Goal: Information Seeking & Learning: Learn about a topic

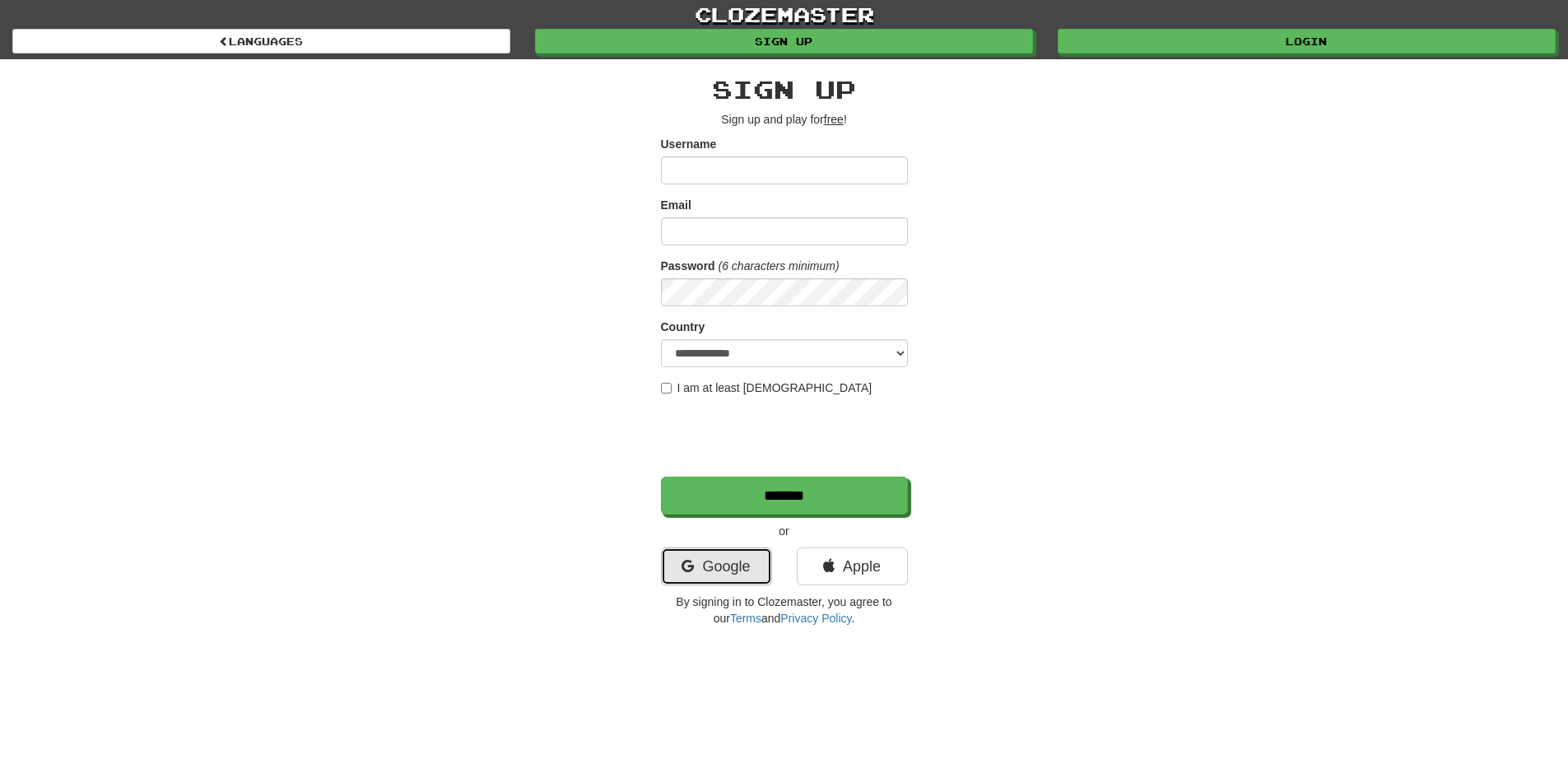
click at [736, 568] on link "Google" at bounding box center [716, 565] width 111 height 38
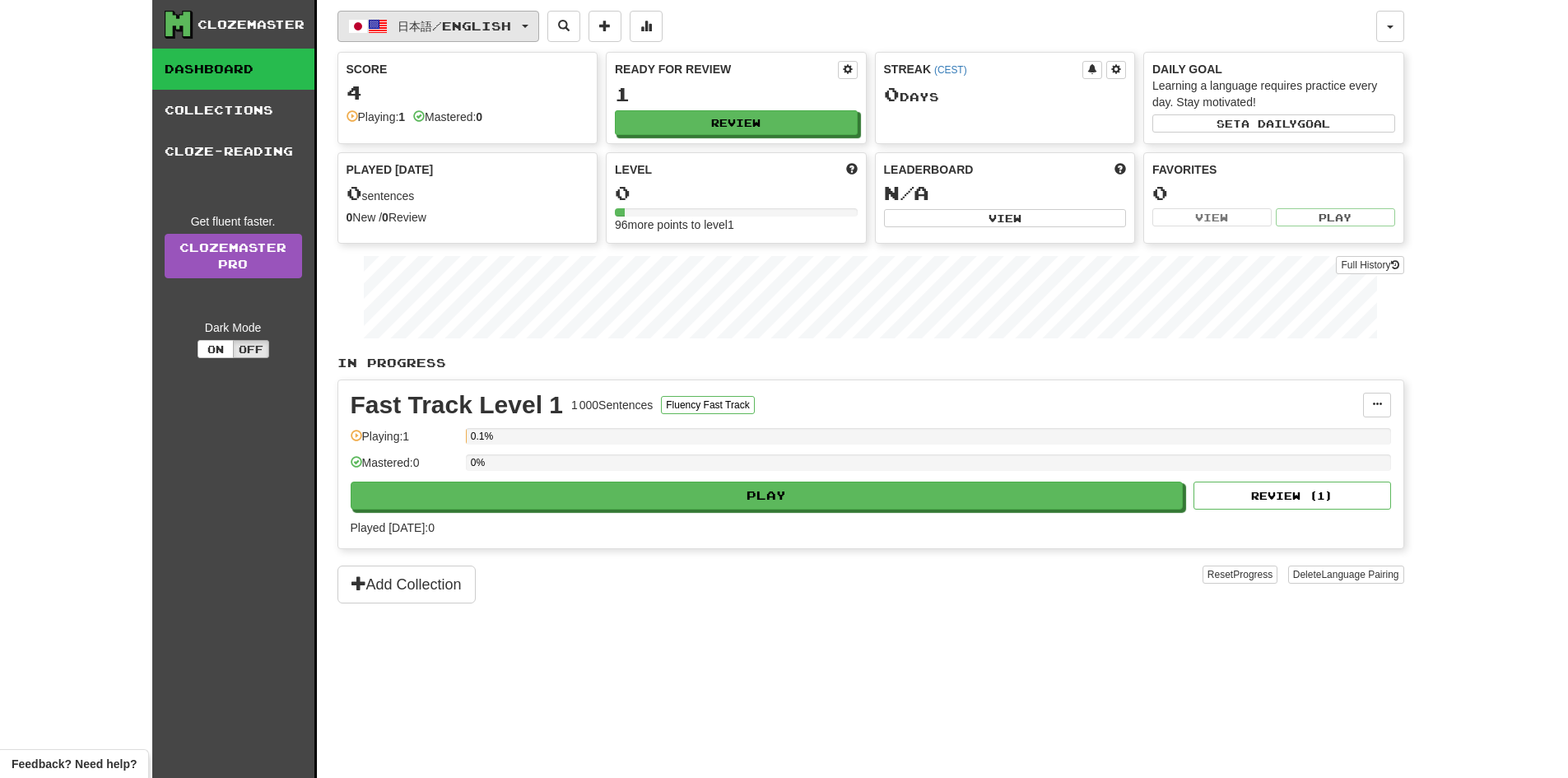
click at [539, 41] on button "日本語 / English" at bounding box center [438, 26] width 202 height 31
click at [469, 133] on link "Language Pairing" at bounding box center [457, 130] width 204 height 23
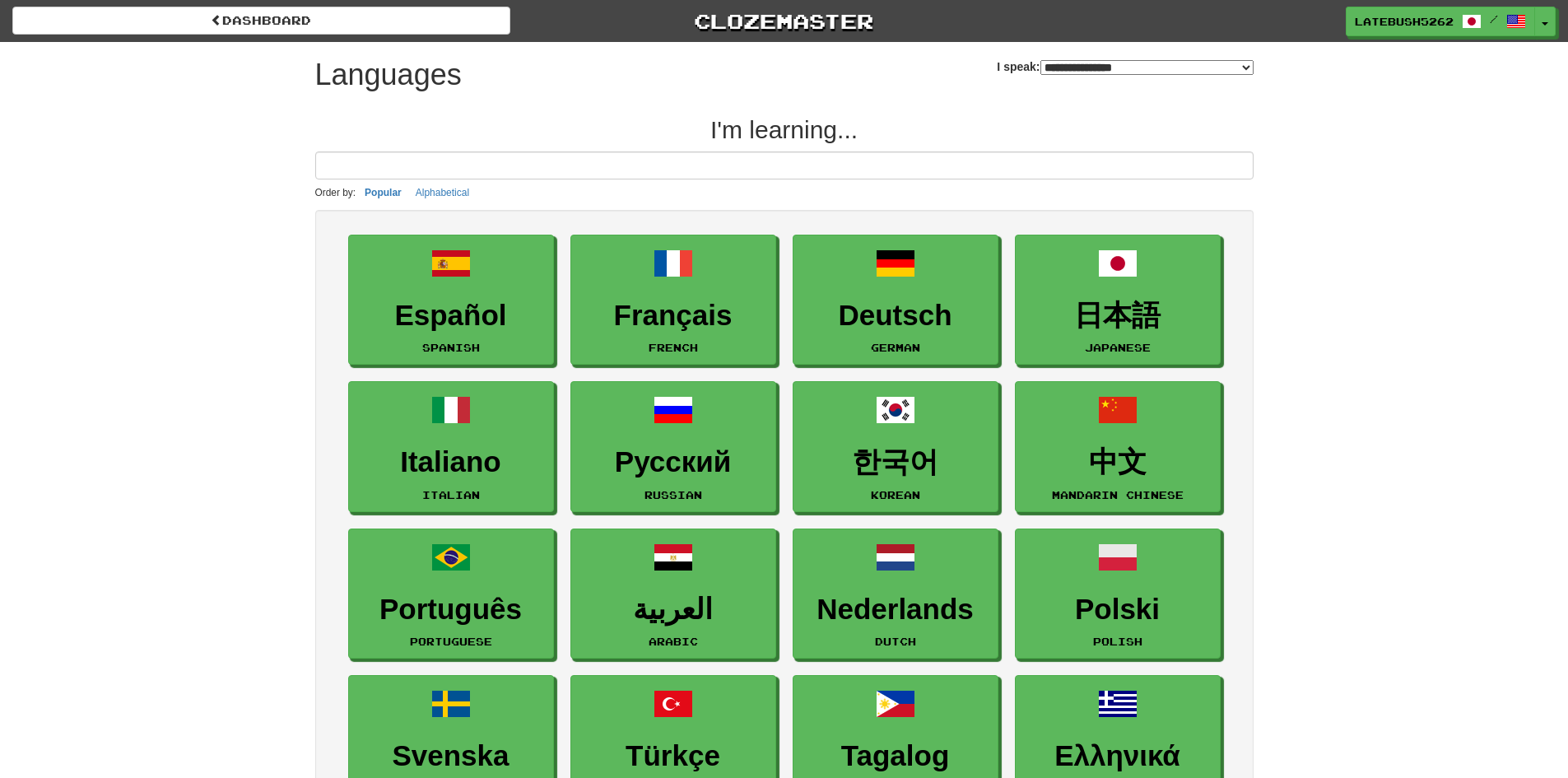
select select "*******"
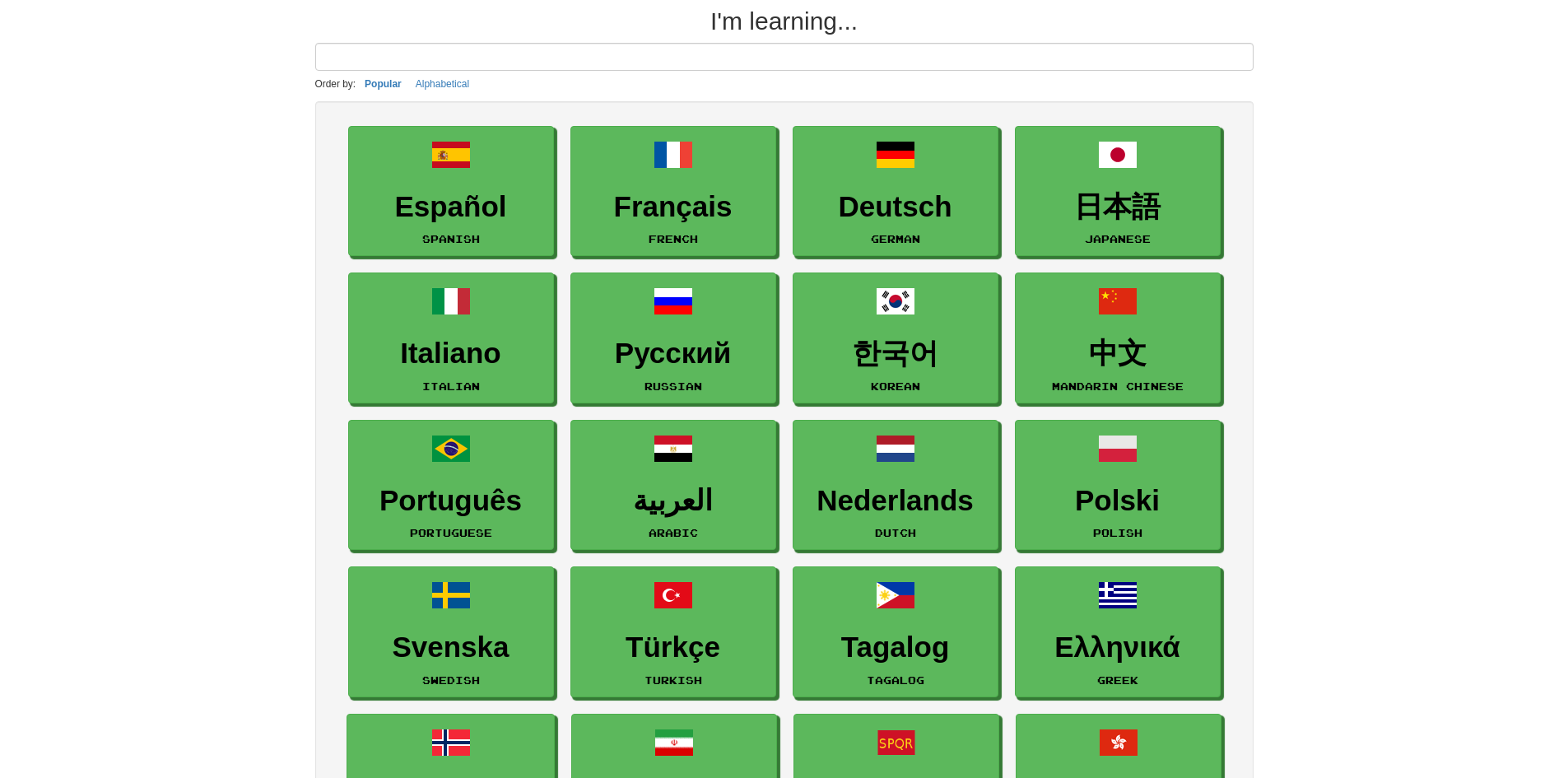
scroll to position [83, 0]
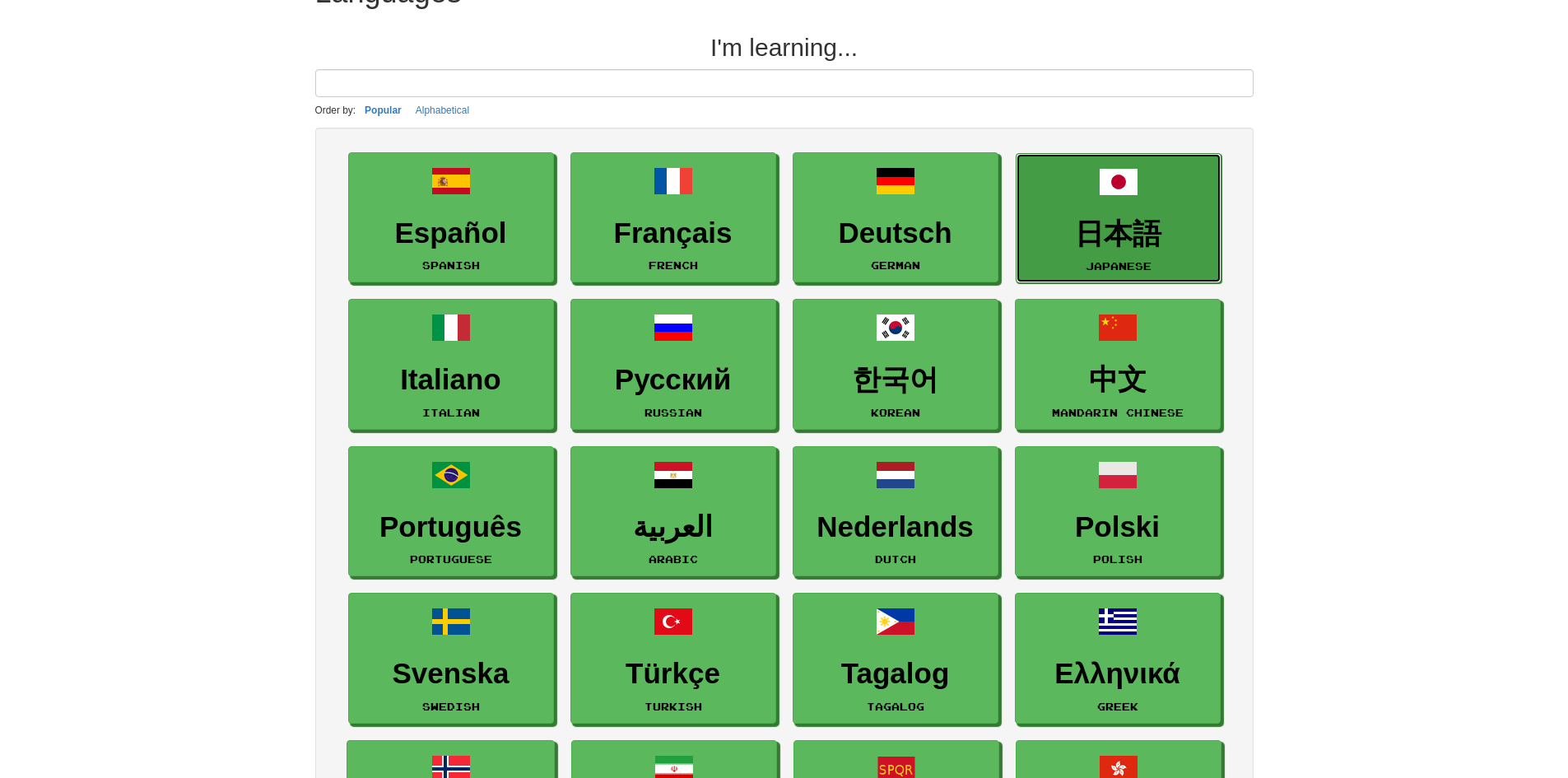
click at [1109, 220] on h3 "日本語" at bounding box center [1118, 234] width 187 height 32
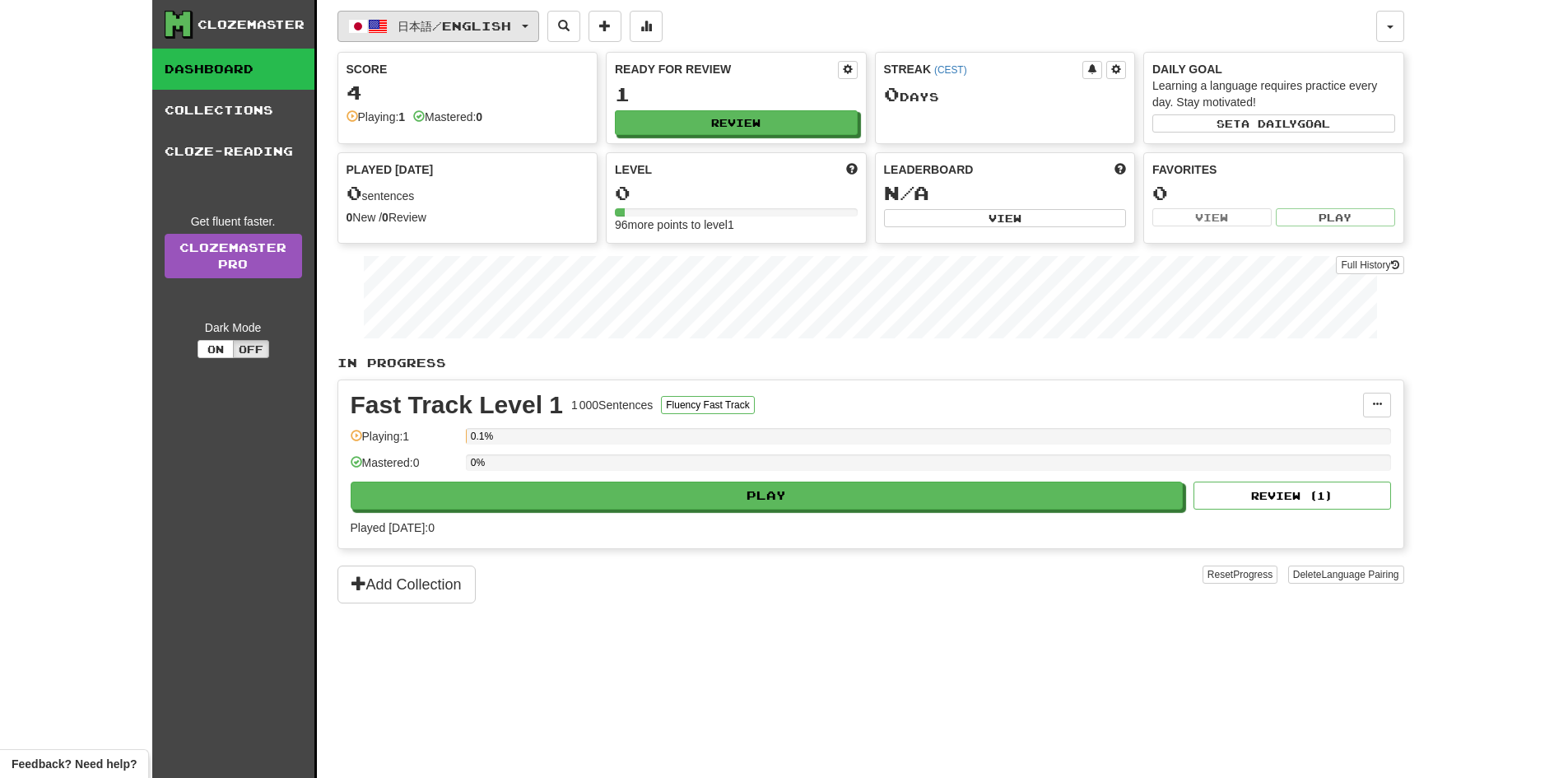
click at [511, 28] on span "日本語 / English" at bounding box center [454, 25] width 114 height 14
click at [788, 19] on div "日本語 / English 日本語 / English Streak: 0 Review: 1 Points today: 0 Language Pairing" at bounding box center [856, 26] width 1039 height 31
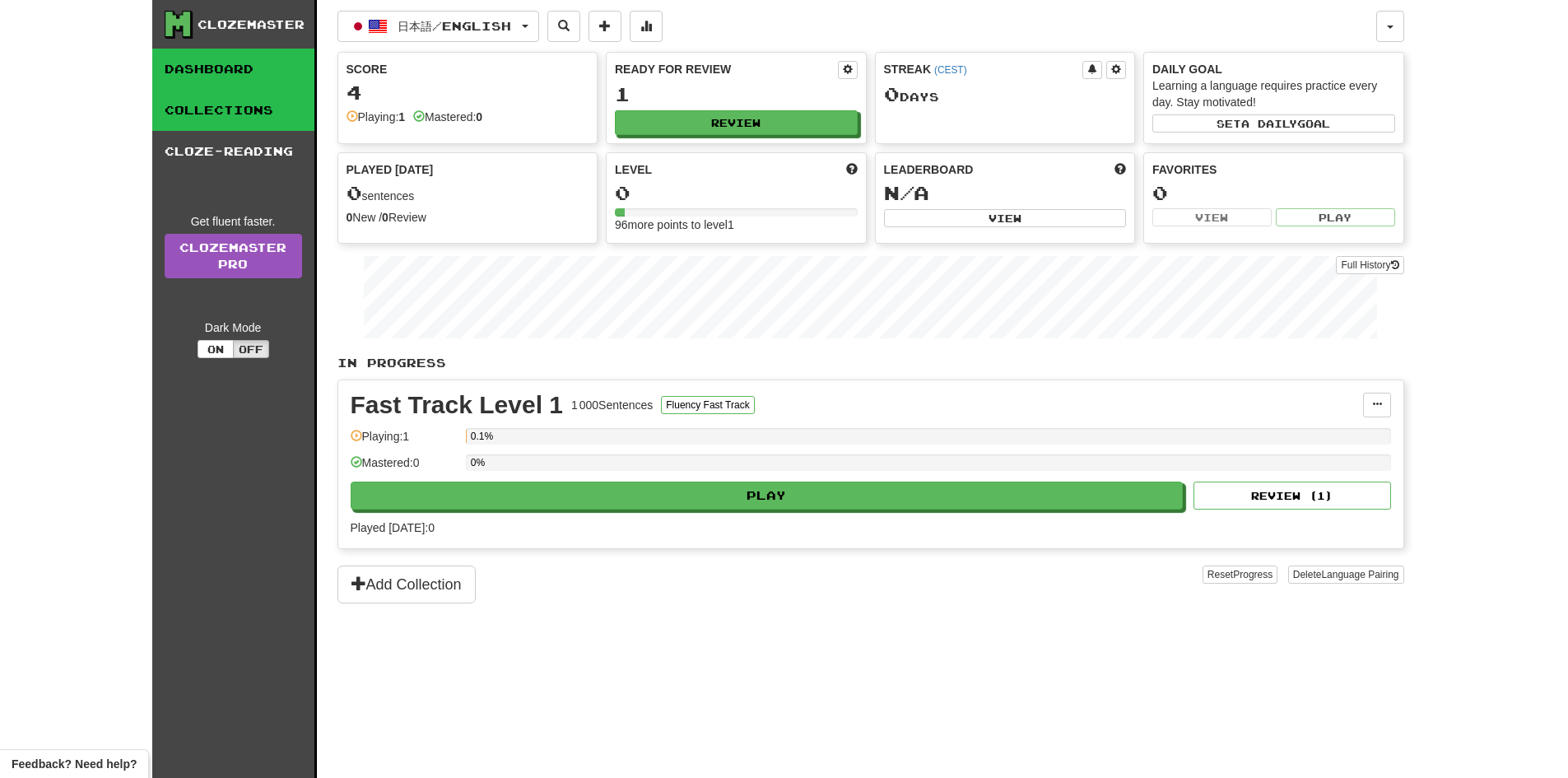
click at [198, 109] on link "Collections" at bounding box center [233, 110] width 162 height 41
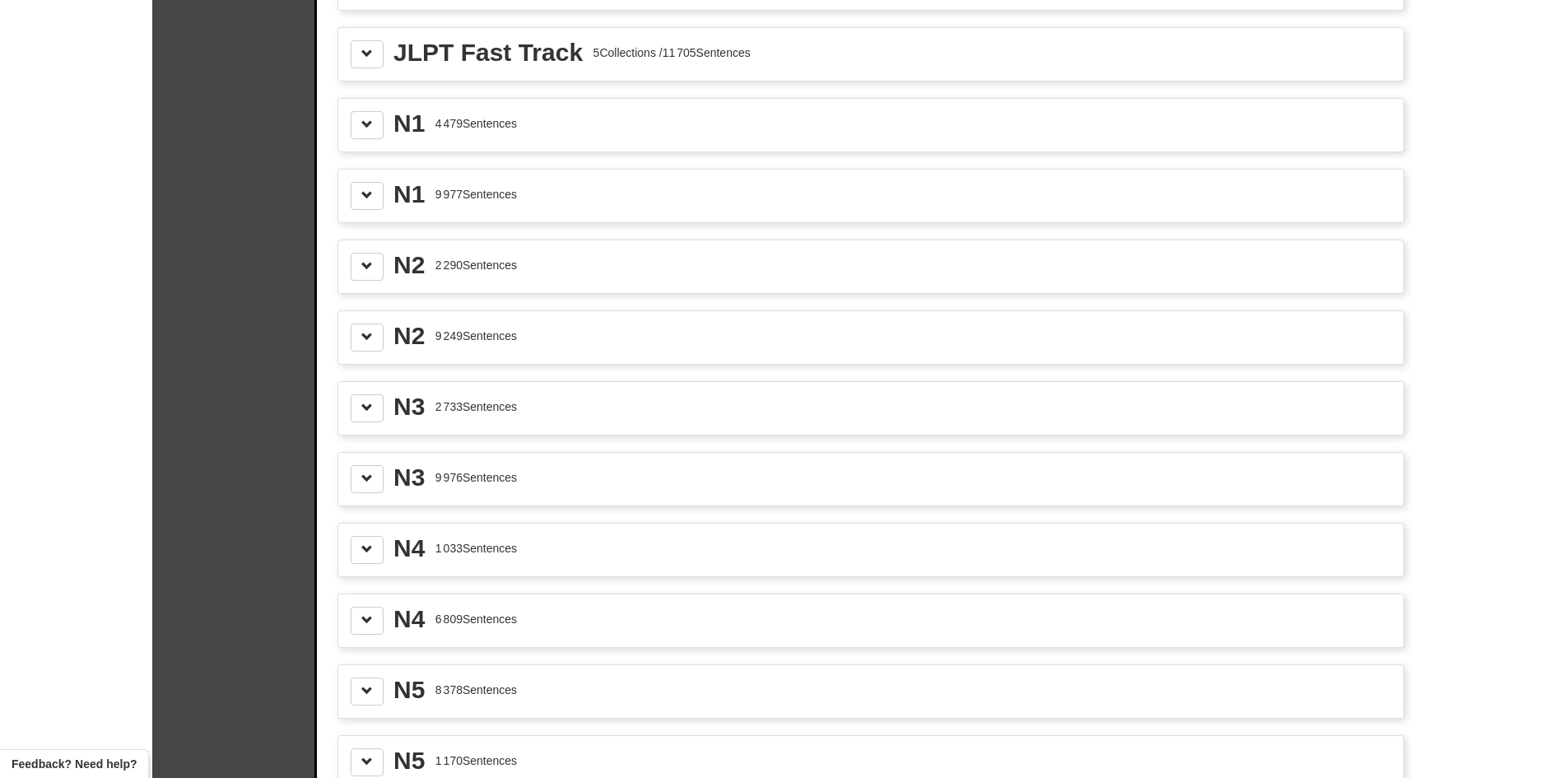
scroll to position [2057, 0]
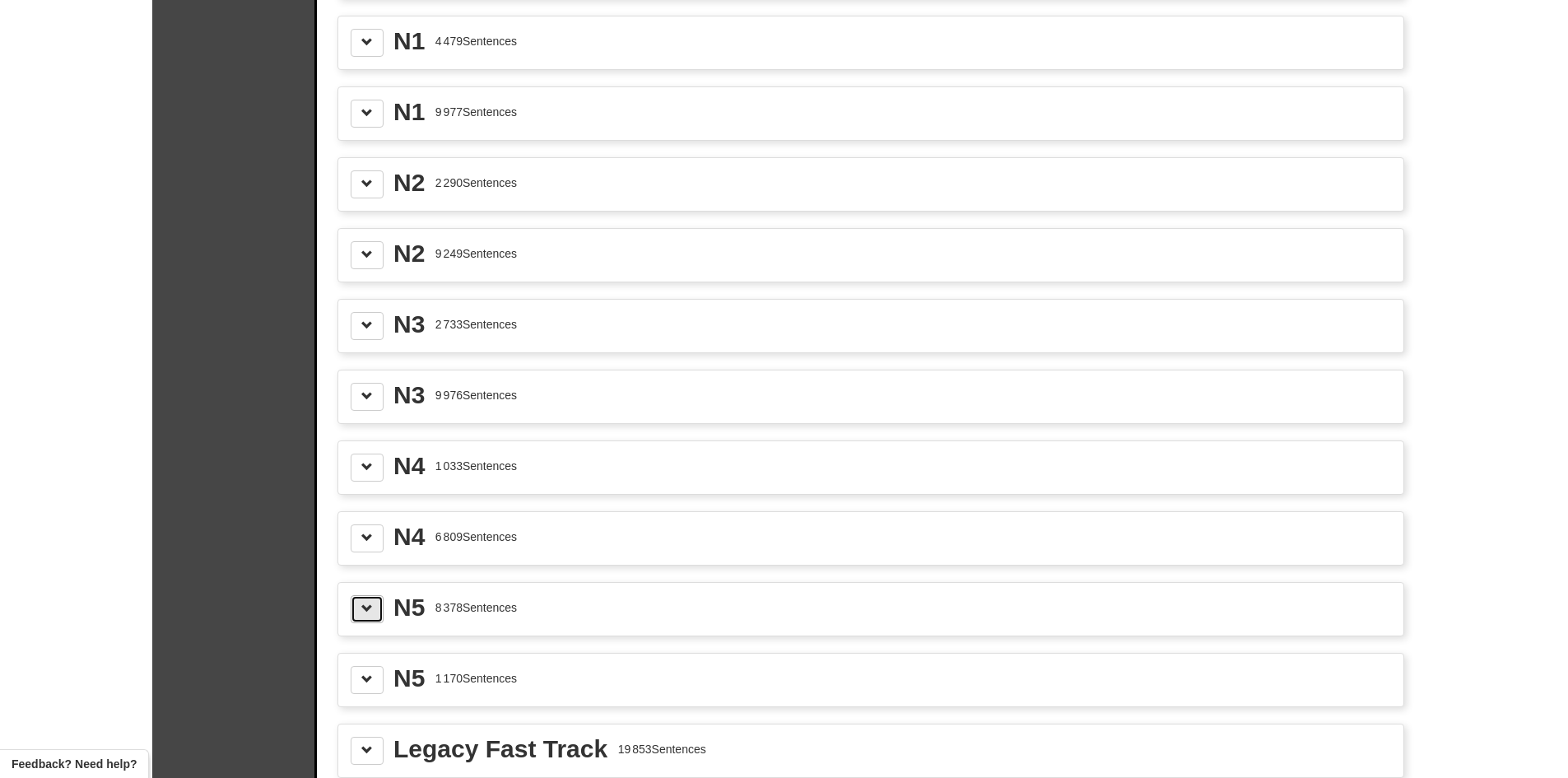
click at [366, 607] on span at bounding box center [367, 608] width 12 height 12
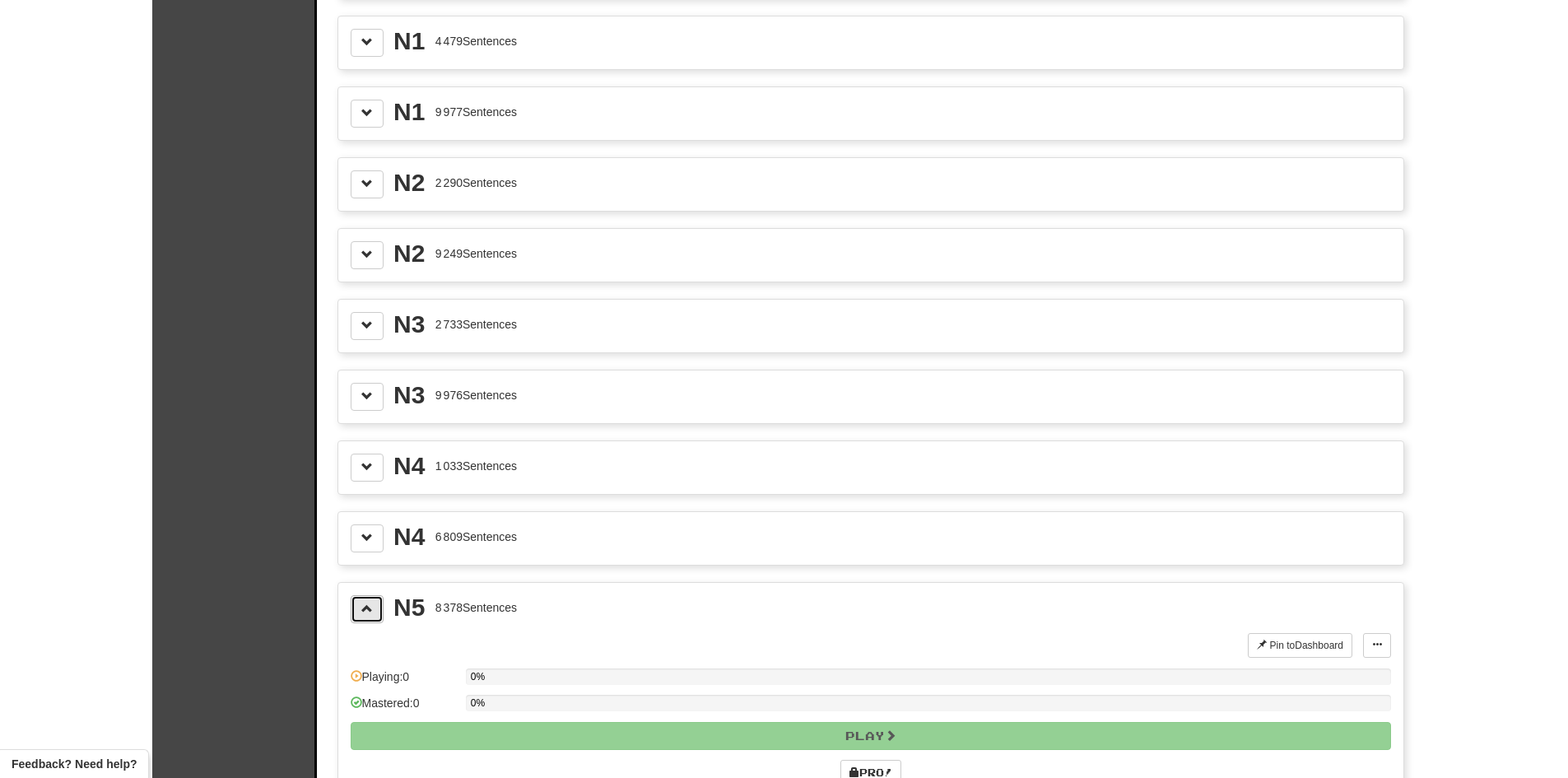
click at [369, 607] on span at bounding box center [367, 608] width 12 height 12
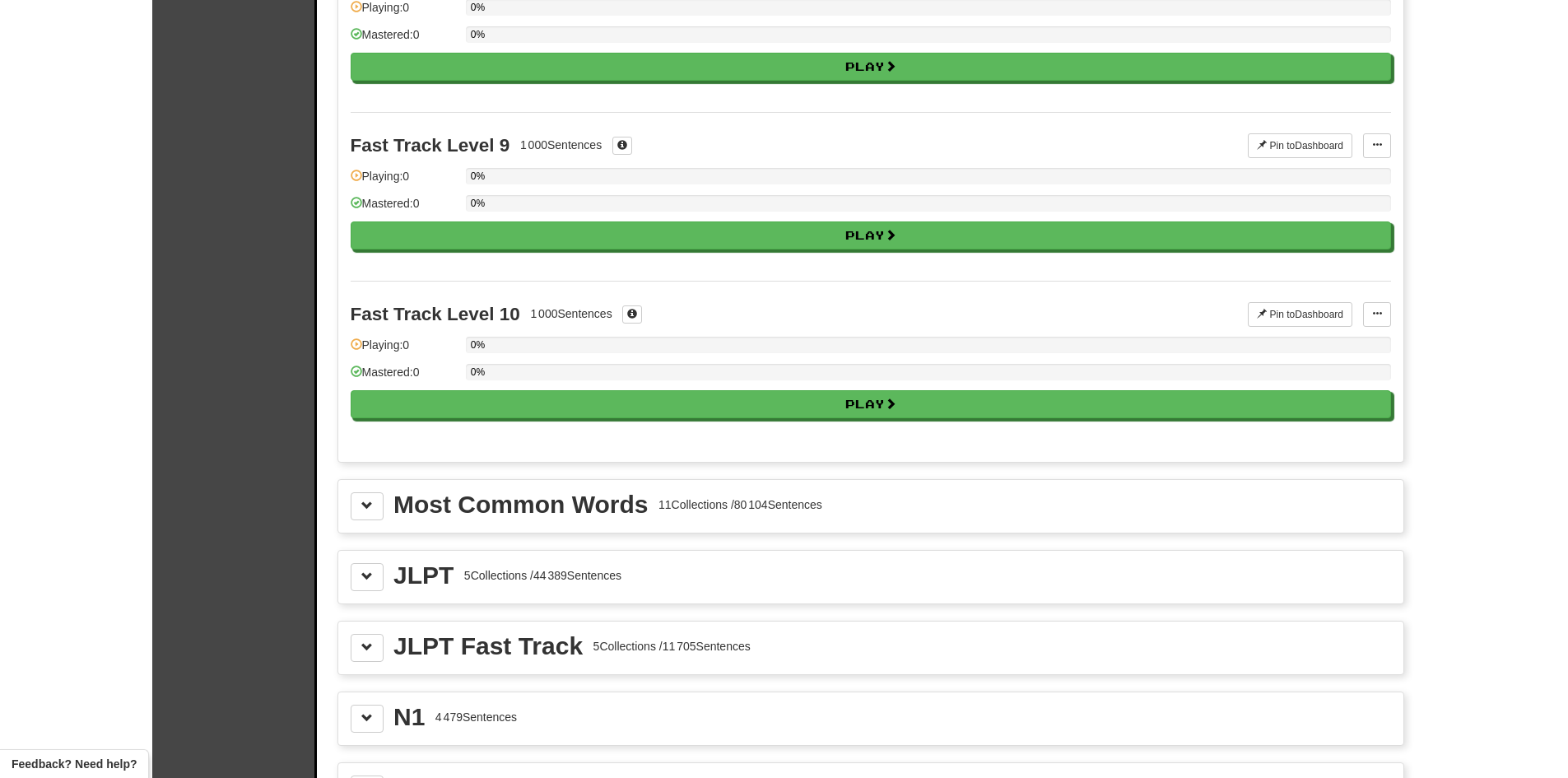
scroll to position [1317, 0]
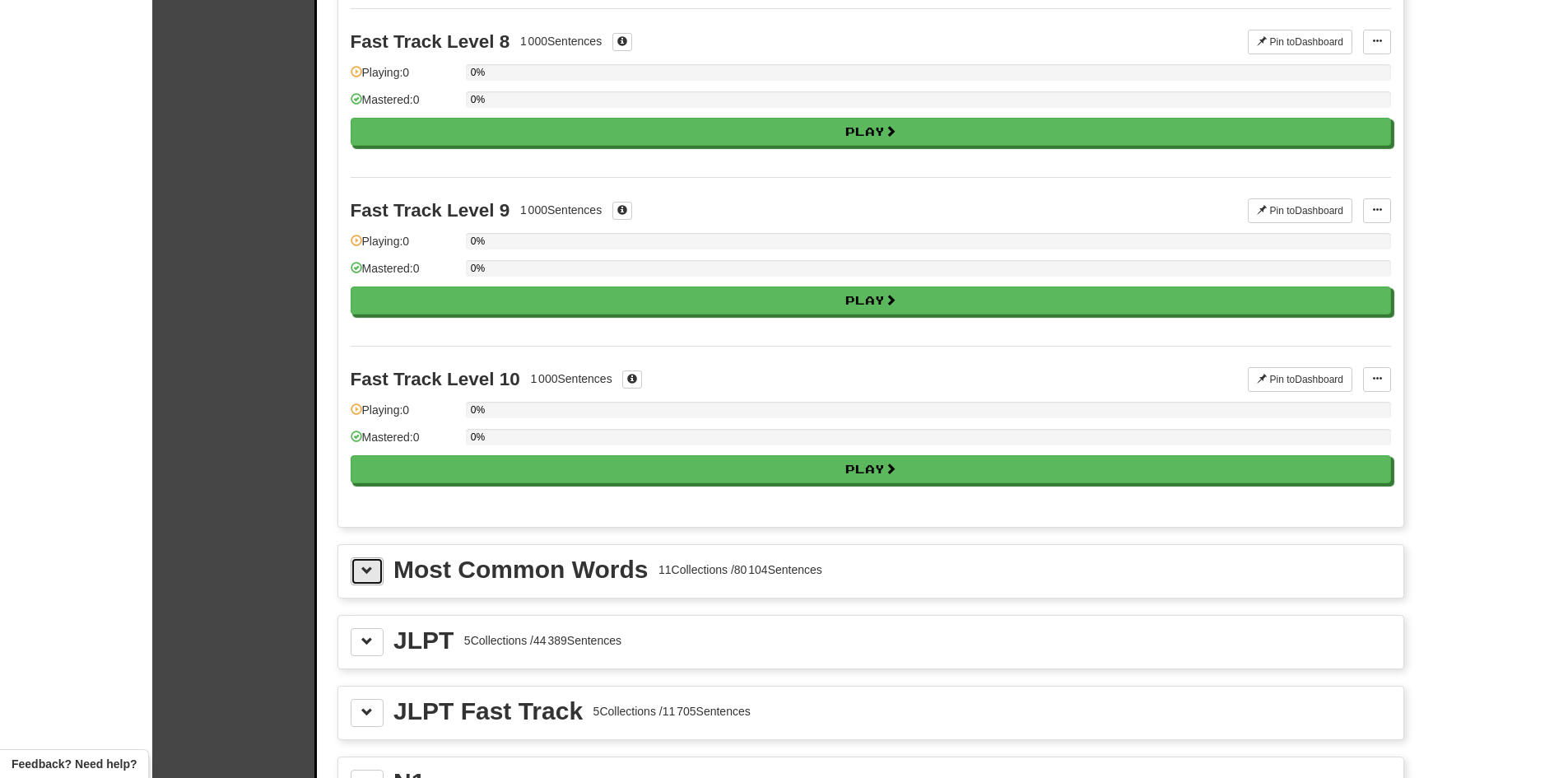
click at [364, 577] on button at bounding box center [367, 571] width 33 height 28
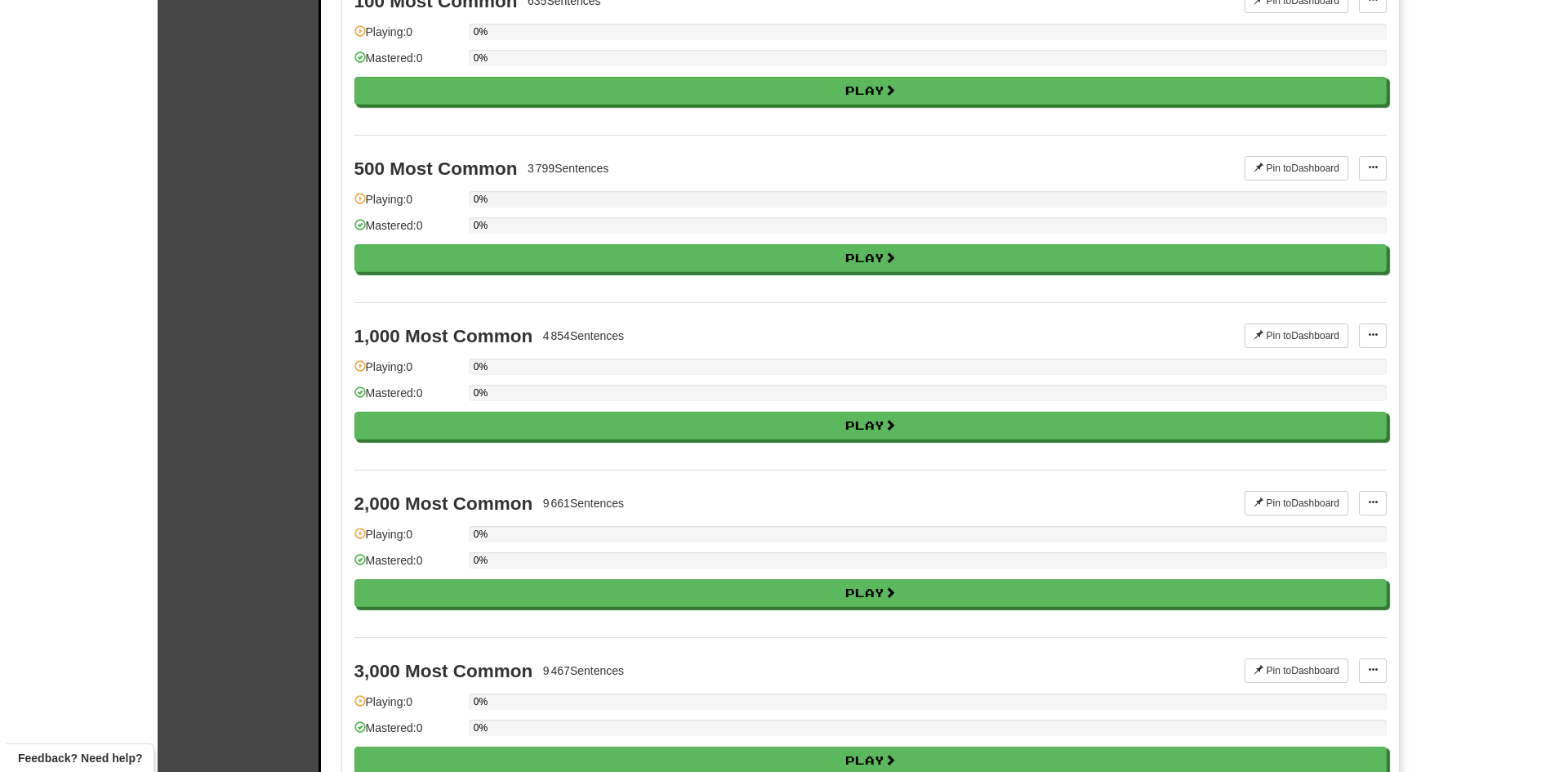
scroll to position [1959, 0]
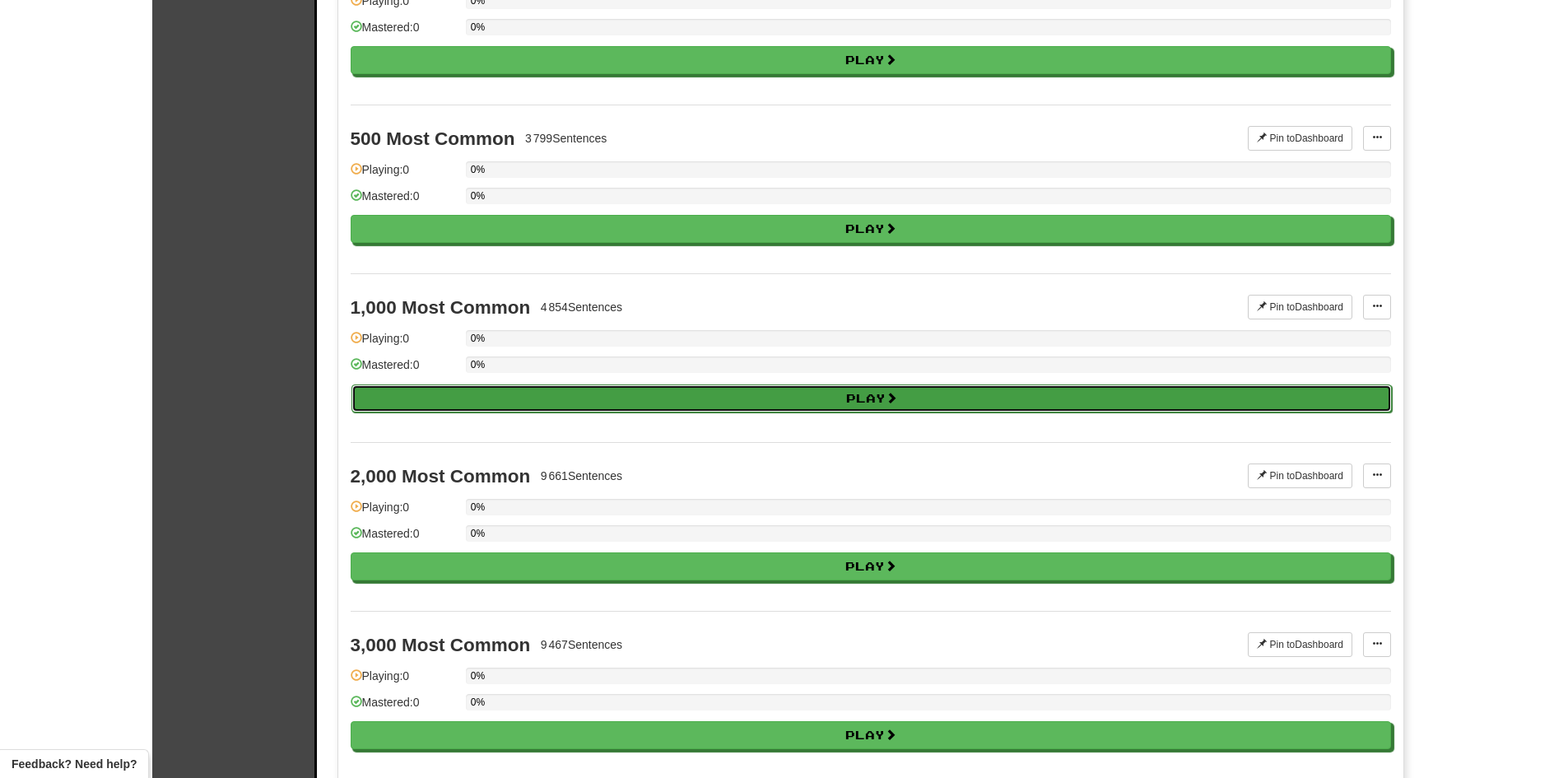
click at [870, 400] on button "Play" at bounding box center [871, 398] width 1040 height 28
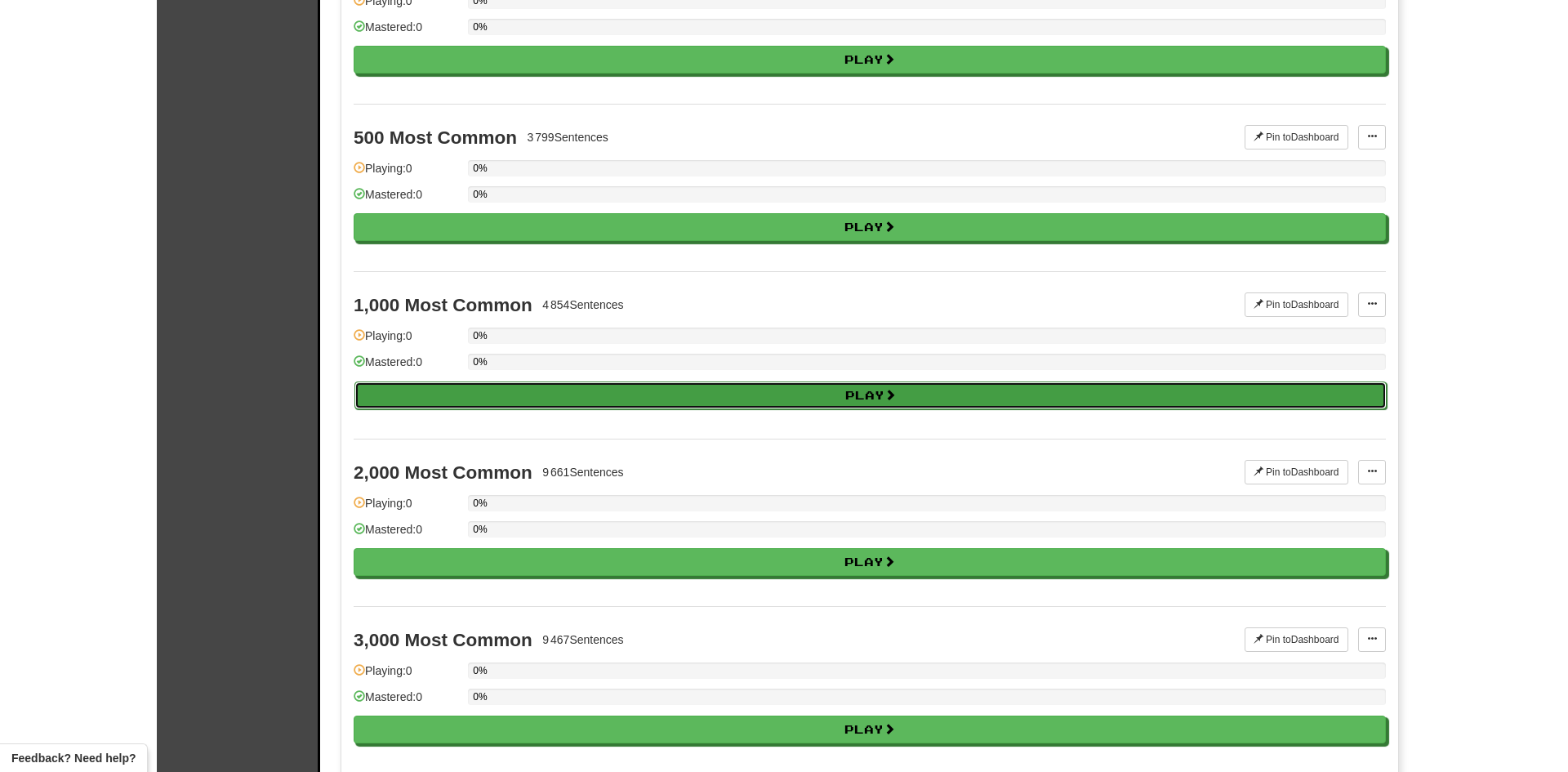
select select "**"
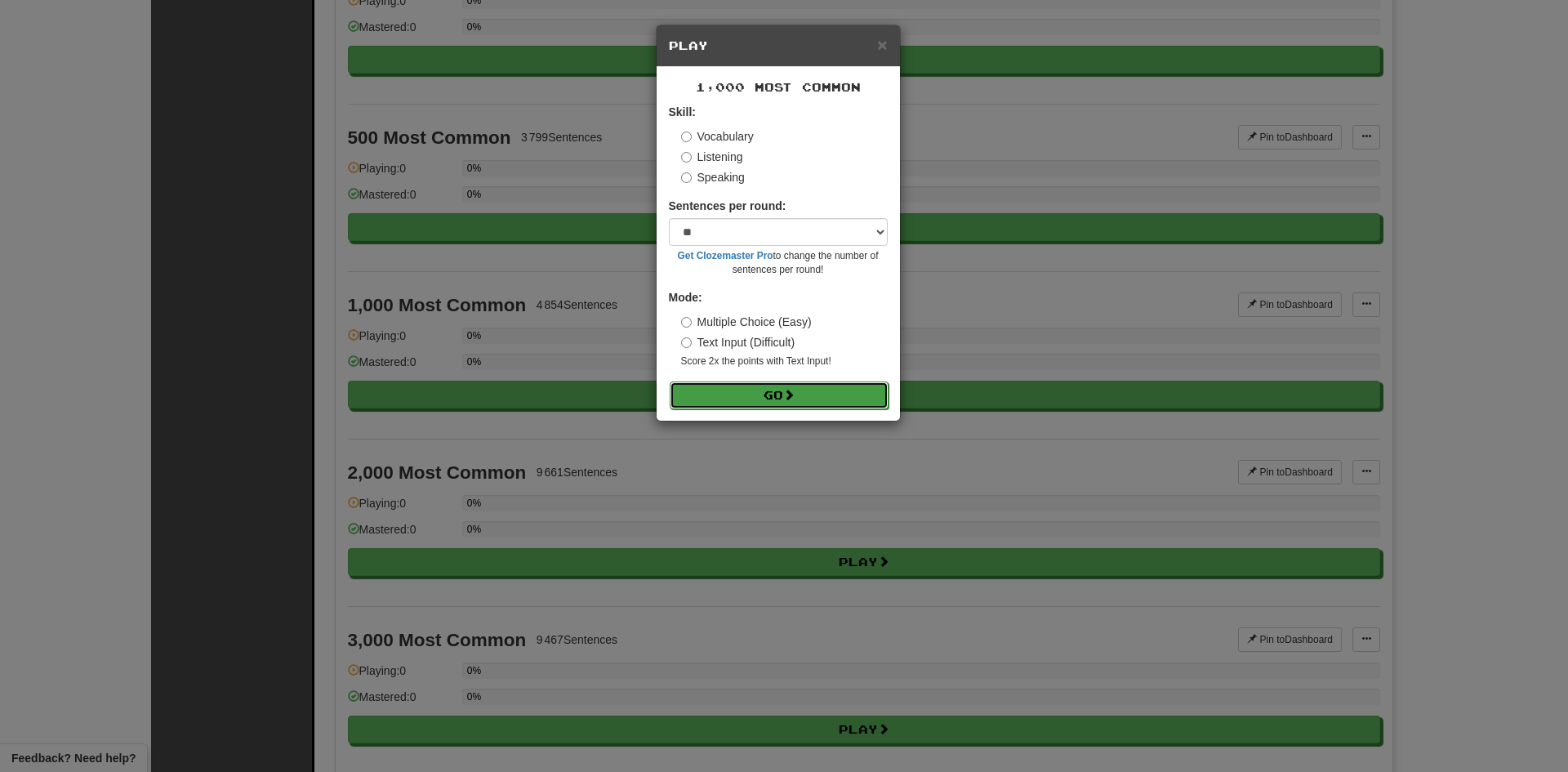
click at [770, 396] on button "Go" at bounding box center [779, 395] width 219 height 28
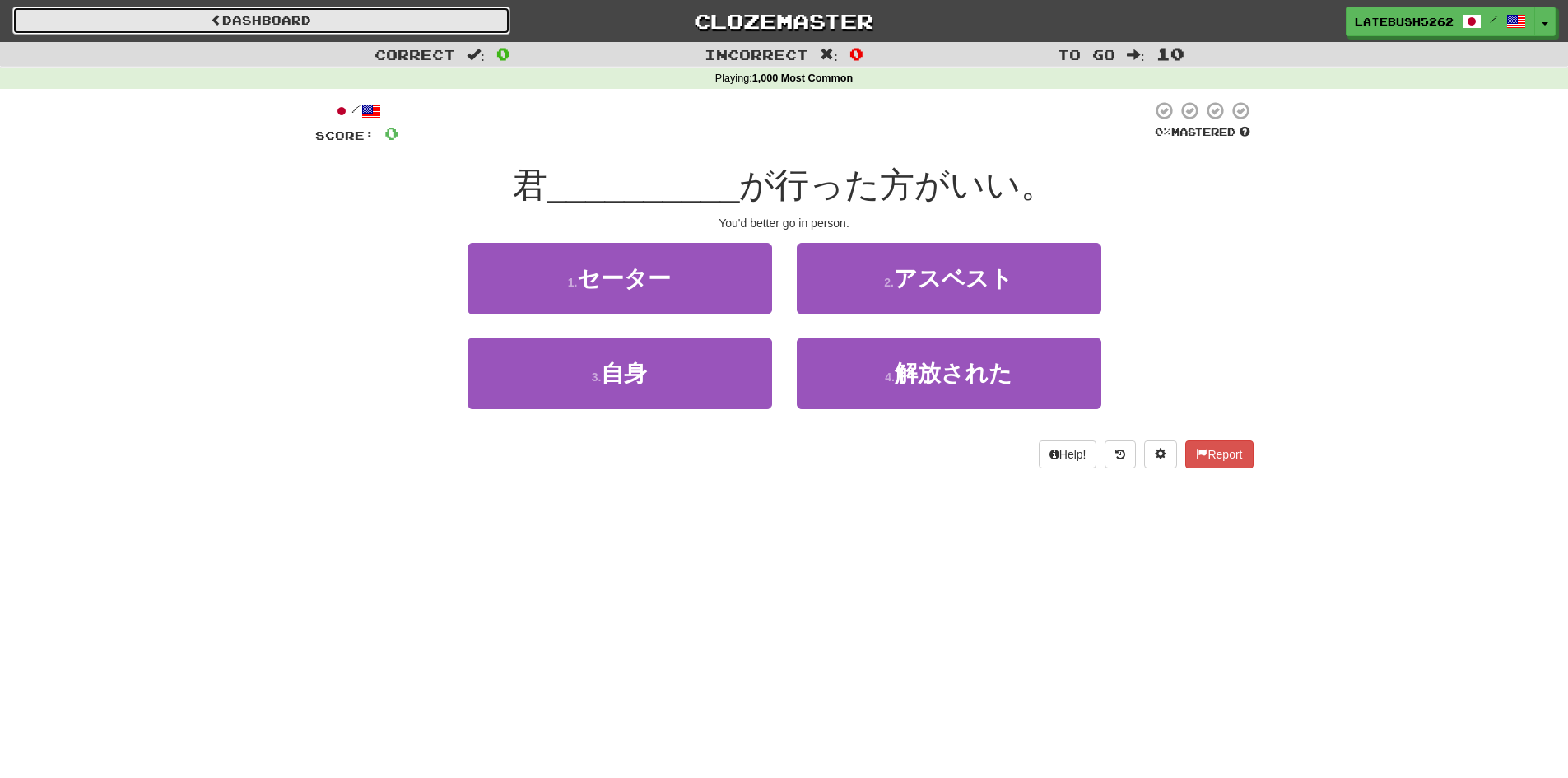
click at [261, 22] on link "Dashboard" at bounding box center [261, 20] width 498 height 28
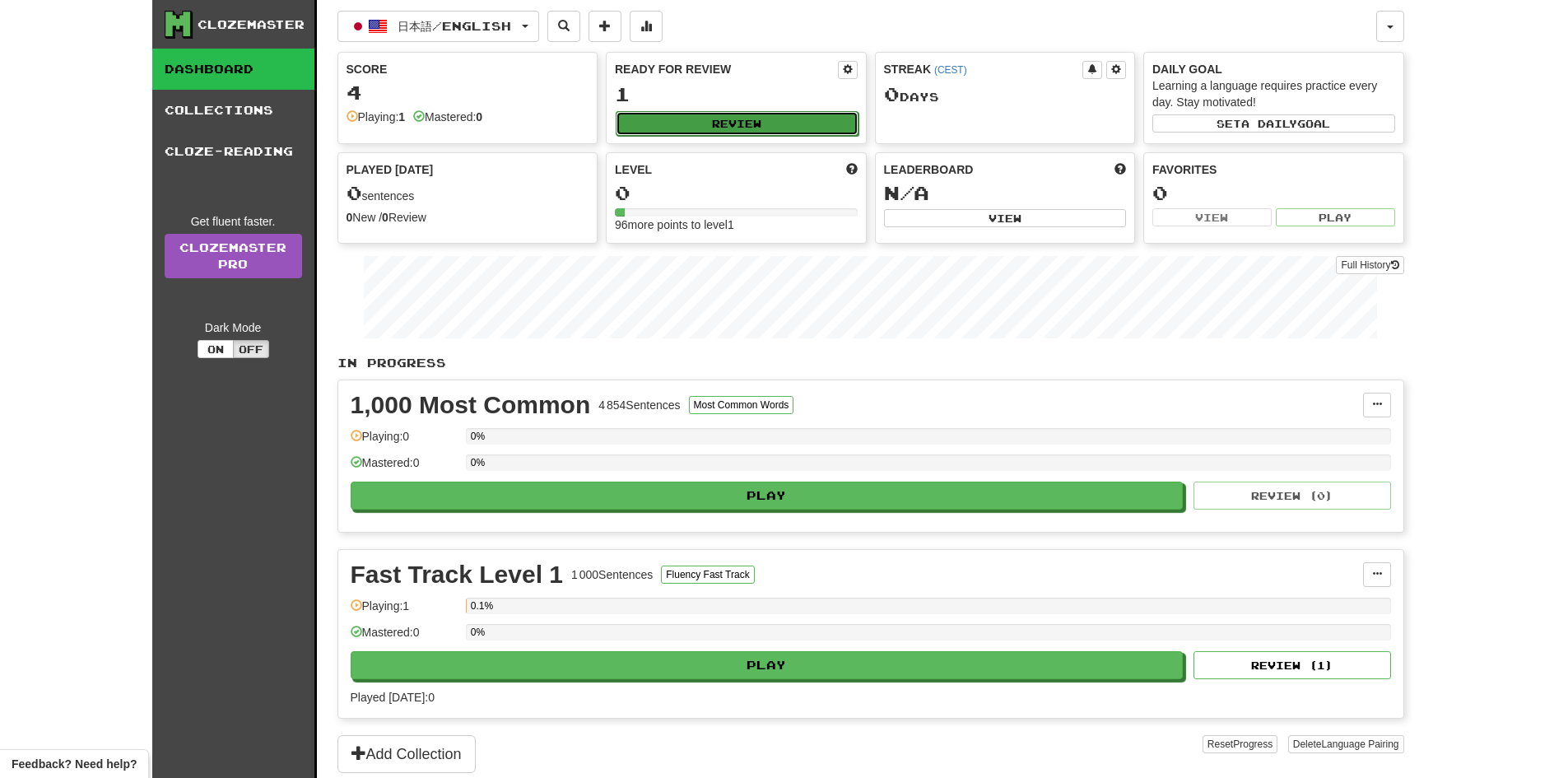
click at [729, 120] on button "Review" at bounding box center [737, 122] width 243 height 24
select select "**"
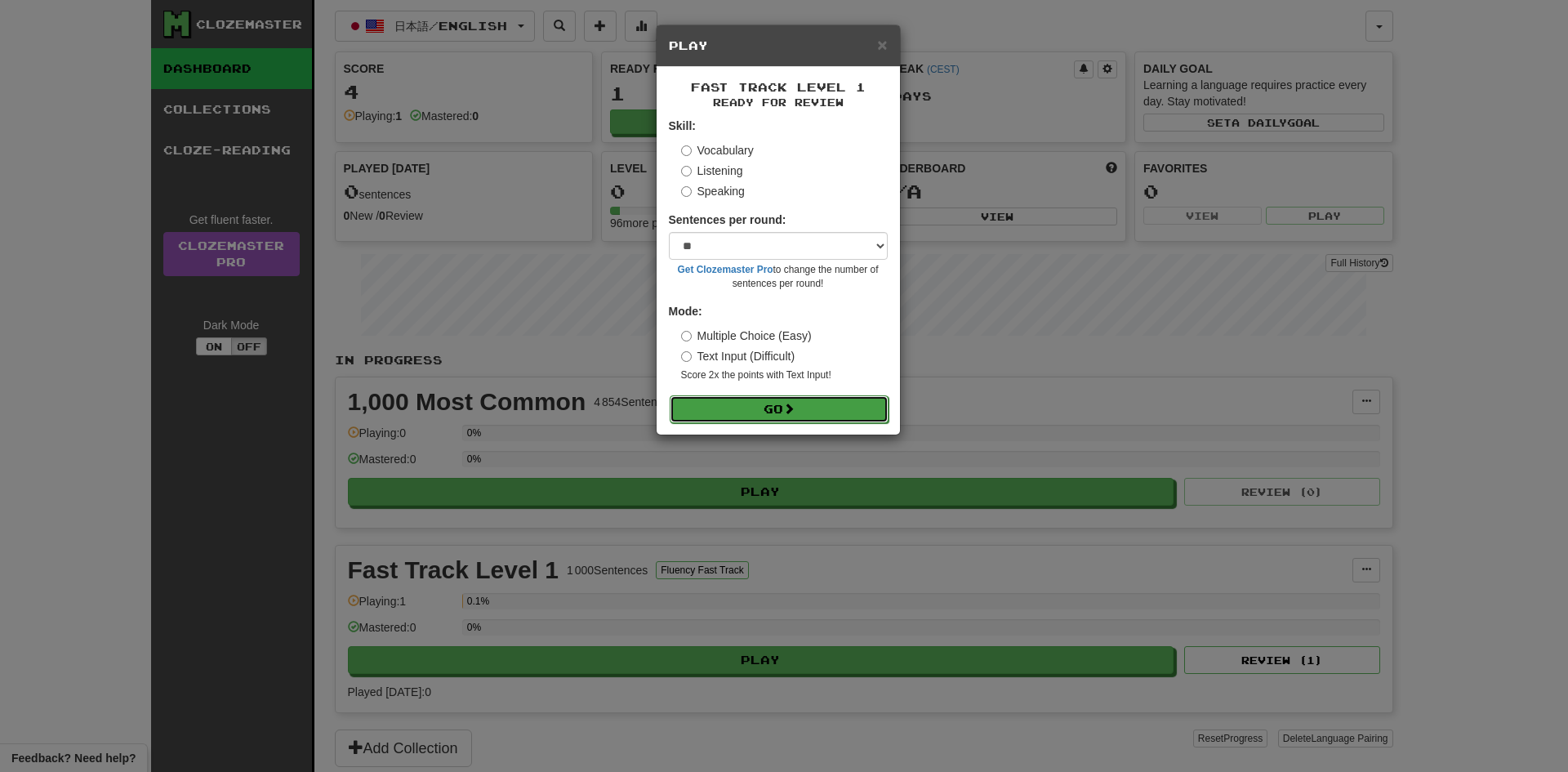
click at [784, 407] on button "Go" at bounding box center [779, 409] width 219 height 28
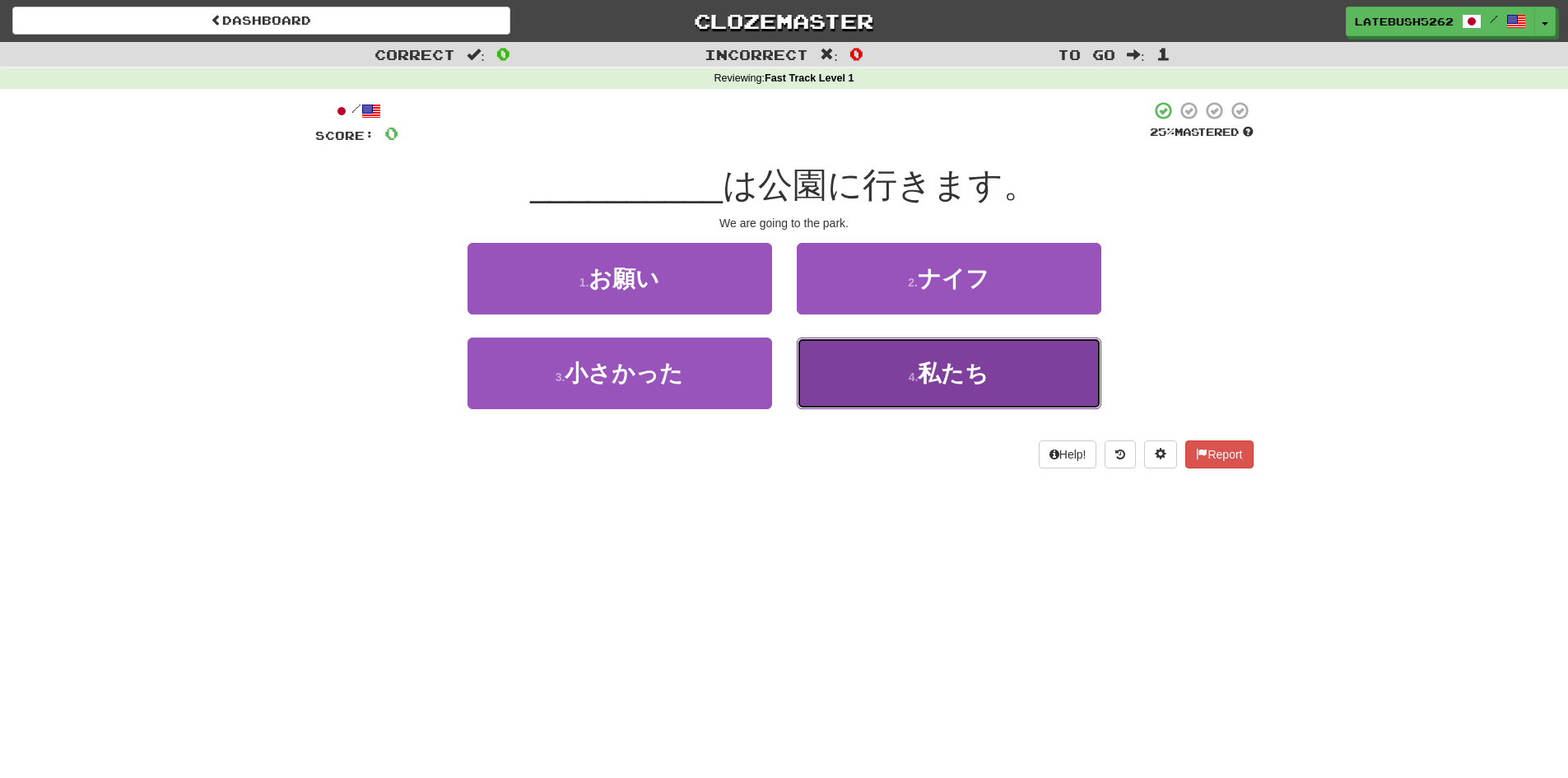
click at [939, 387] on button "4 . 私たち" at bounding box center [948, 373] width 304 height 72
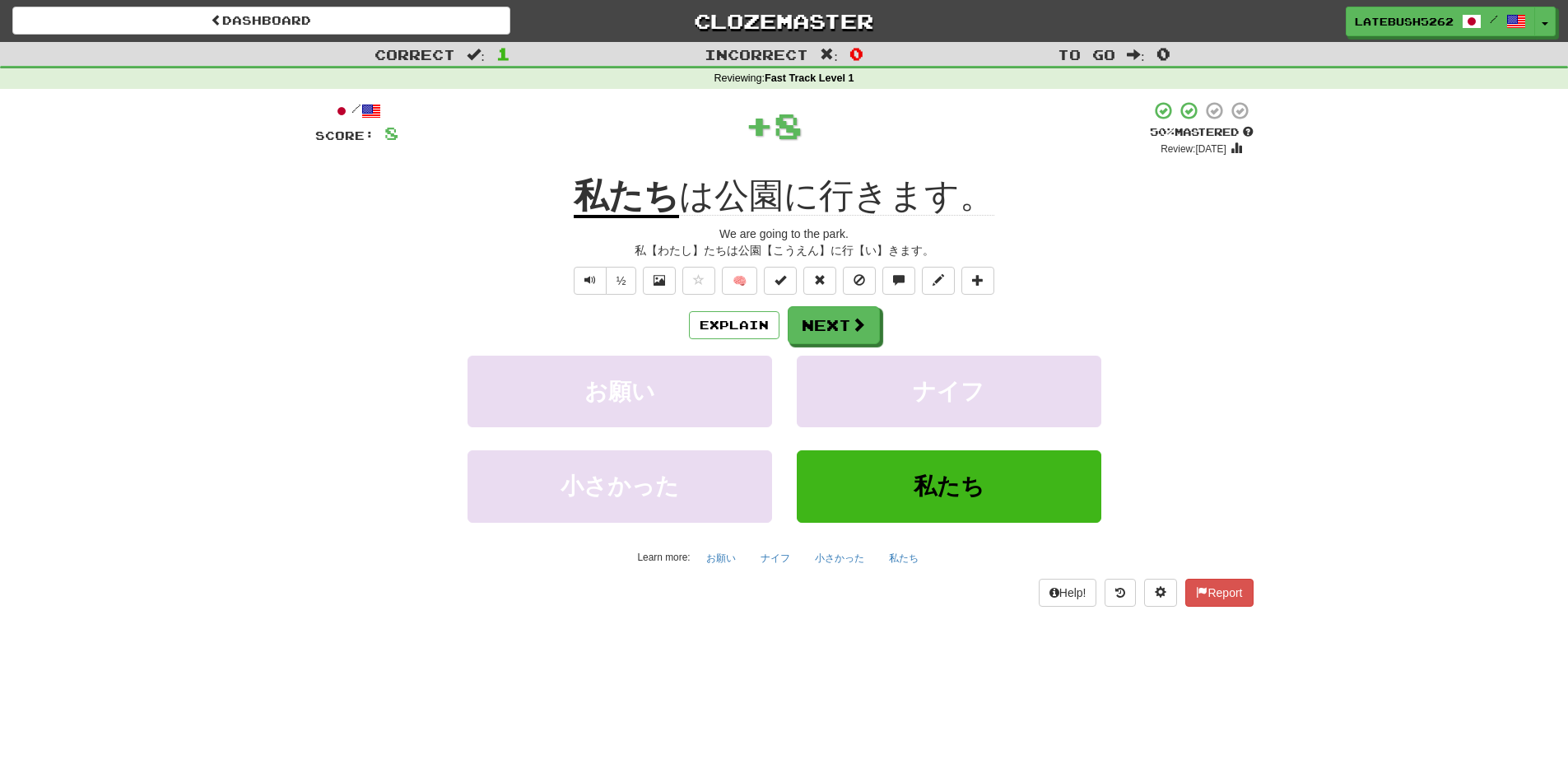
click at [741, 309] on div "Explain Next" at bounding box center [784, 324] width 938 height 38
click at [742, 326] on button "Explain" at bounding box center [733, 324] width 90 height 28
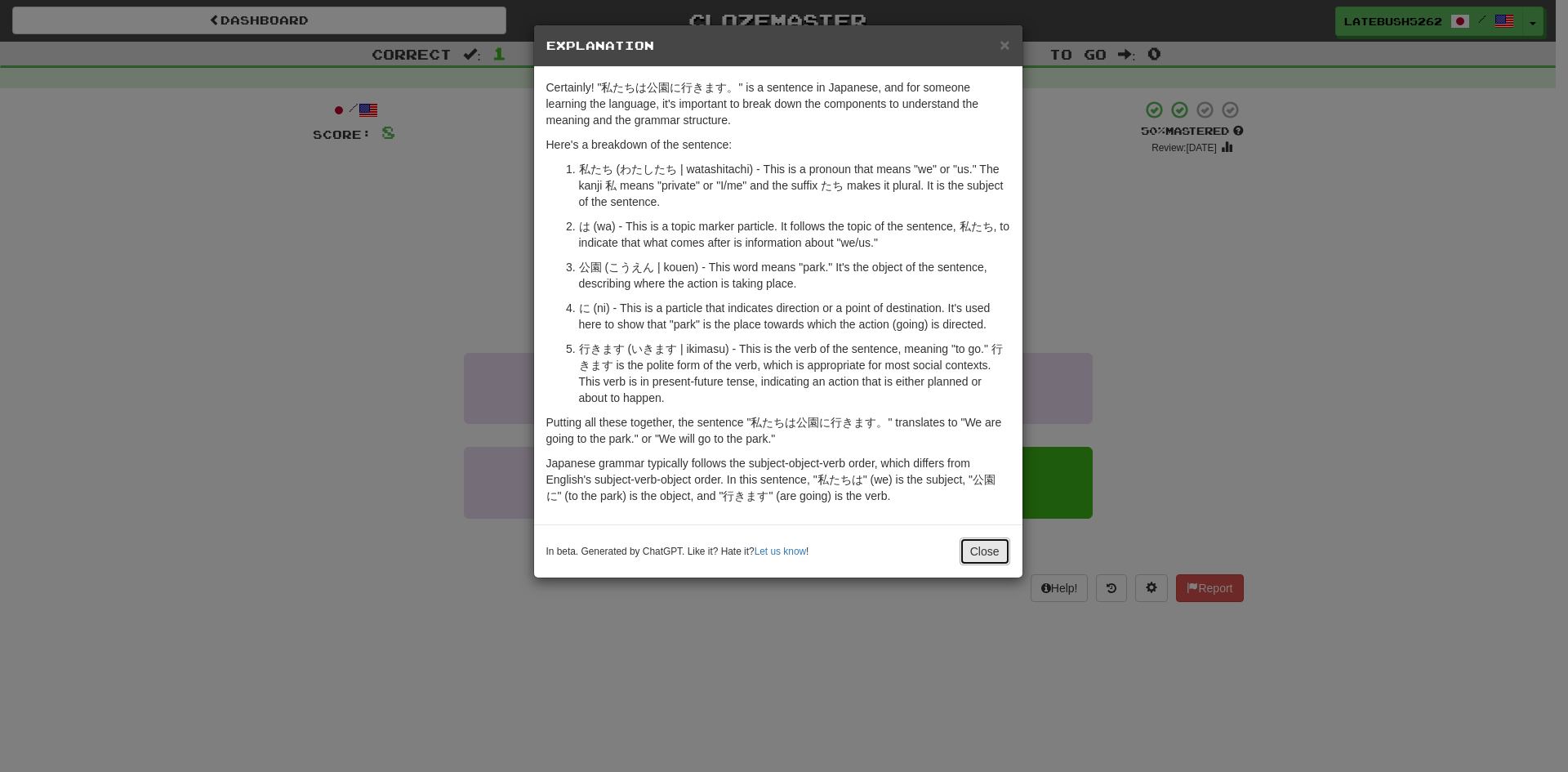
click at [979, 558] on button "Close" at bounding box center [984, 550] width 51 height 28
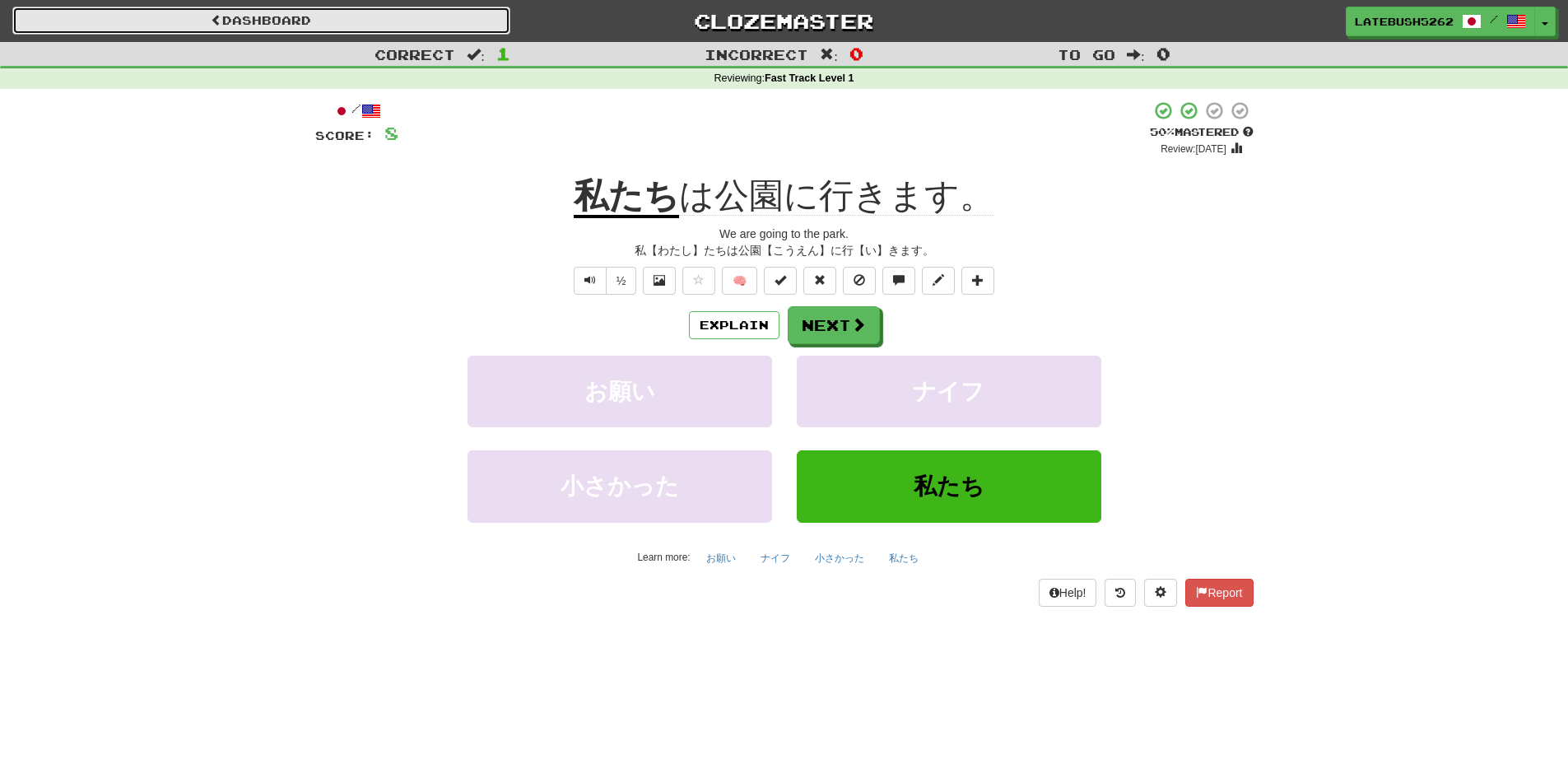
click at [337, 17] on link "Dashboard" at bounding box center [261, 20] width 498 height 28
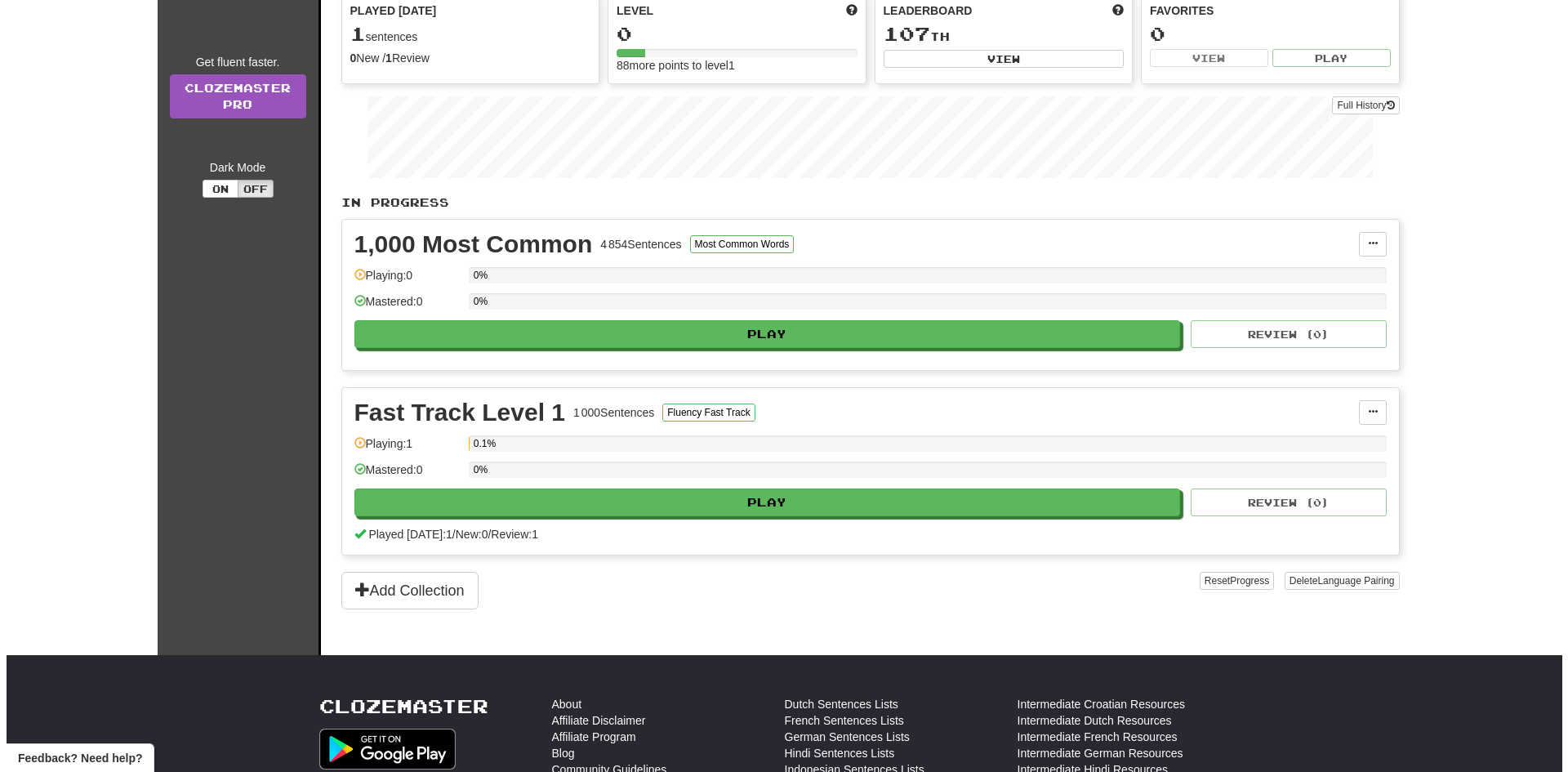
scroll to position [163, 0]
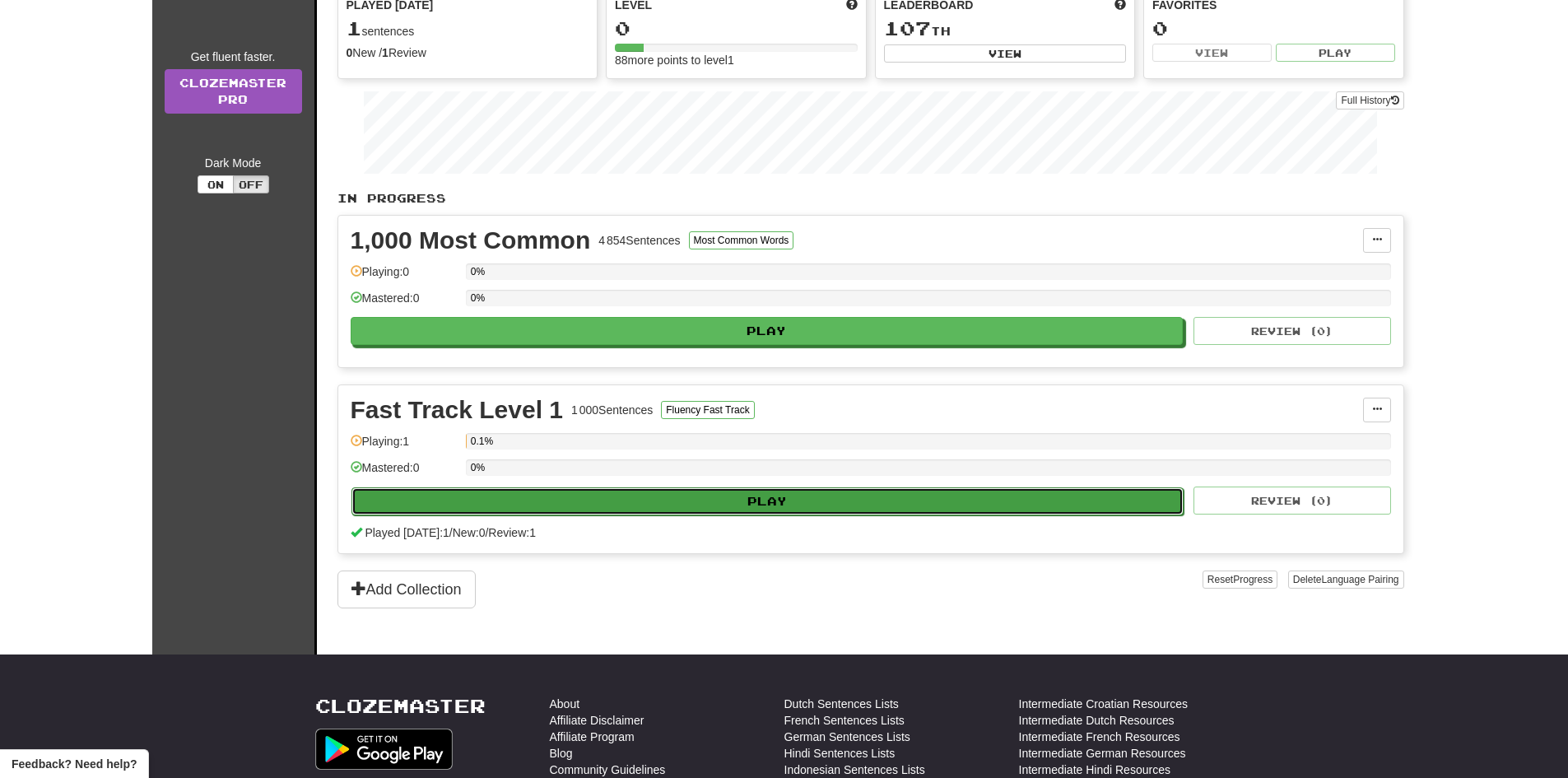
click at [773, 503] on button "Play" at bounding box center [767, 501] width 833 height 28
select select "**"
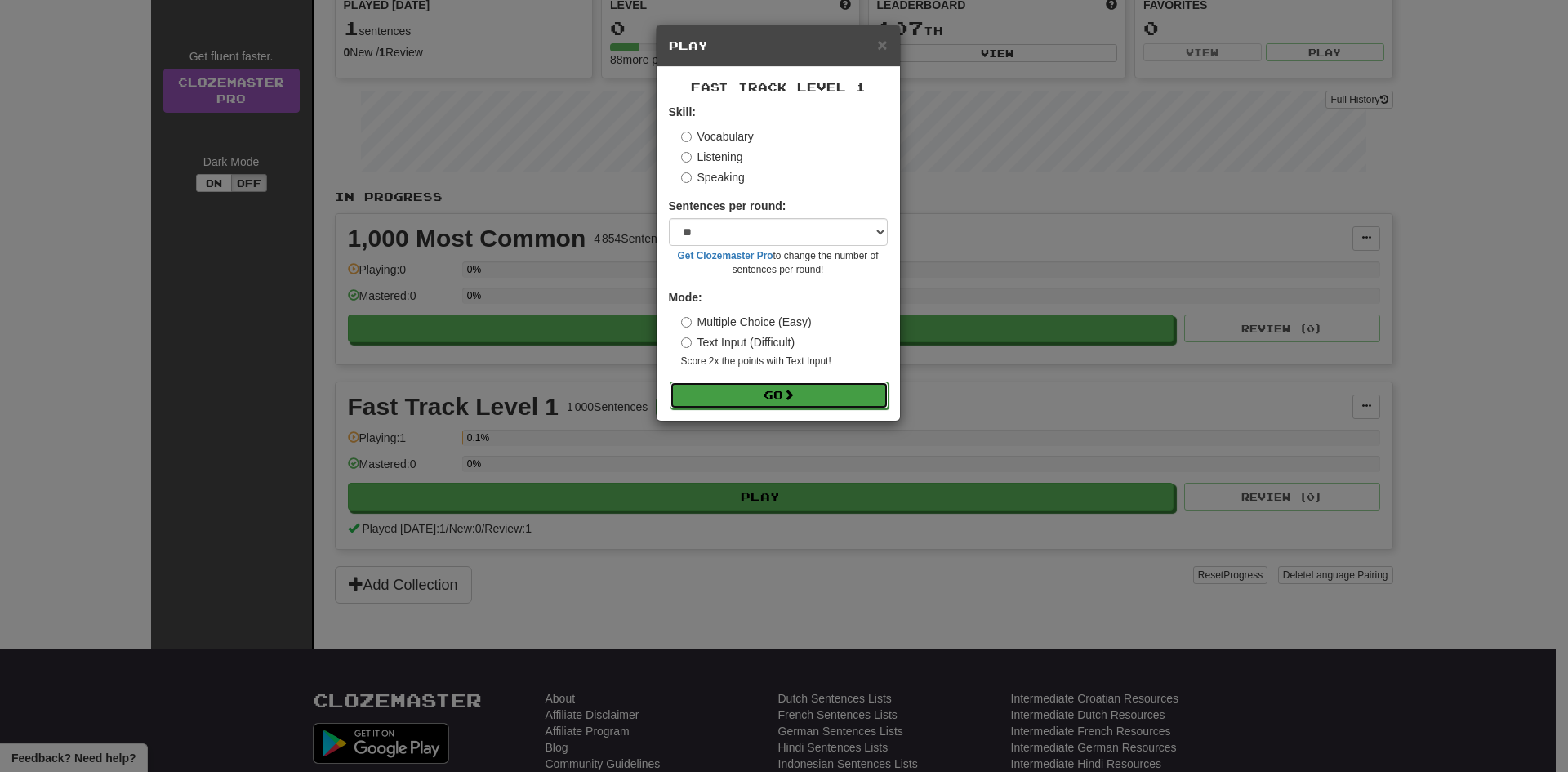
click at [752, 397] on button "Go" at bounding box center [779, 395] width 219 height 28
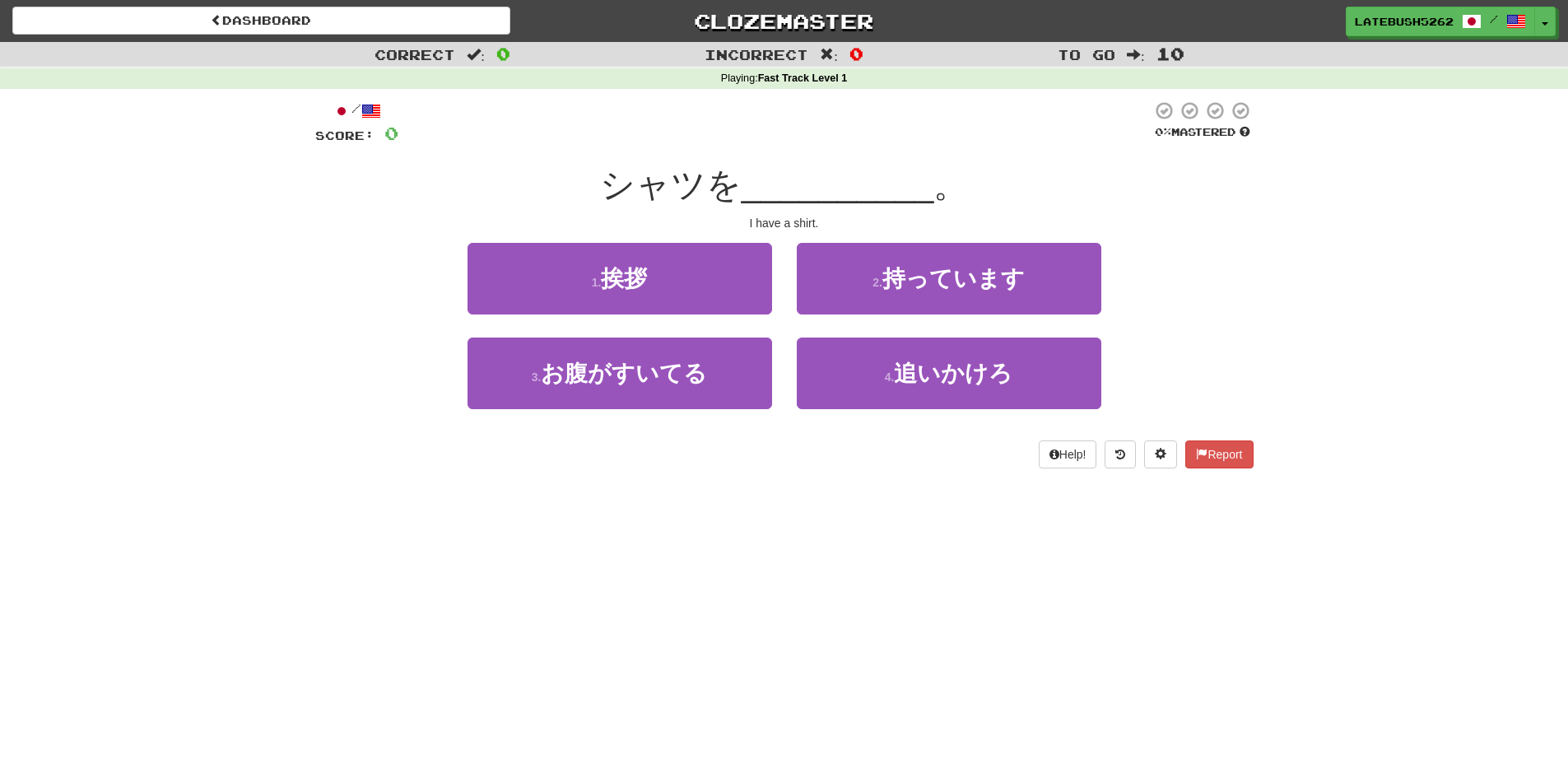
click at [784, 321] on div "2 . 持っています" at bounding box center [948, 289] width 329 height 94
